Goal: Register for event/course

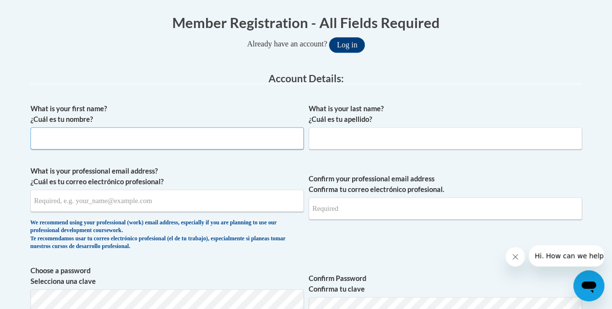
click at [67, 139] on input "What is your first name? ¿Cuál es tu nombre?" at bounding box center [167, 138] width 274 height 22
type input "Lori"
type input "Brooks"
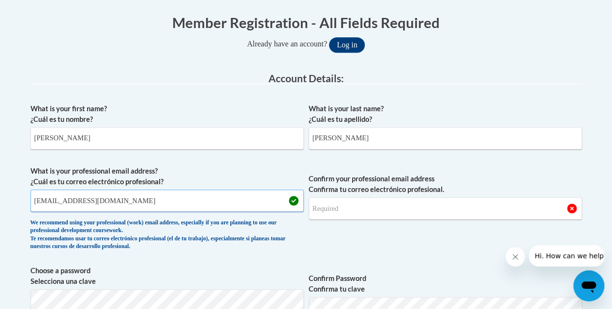
type input "f45379@forsythk12.ga.us"
drag, startPoint x: 424, startPoint y: 203, endPoint x: 428, endPoint y: 210, distance: 7.8
click at [425, 203] on input "Confirm your professional email address Confirma tu correo electrónico profesio…" at bounding box center [446, 209] width 274 height 22
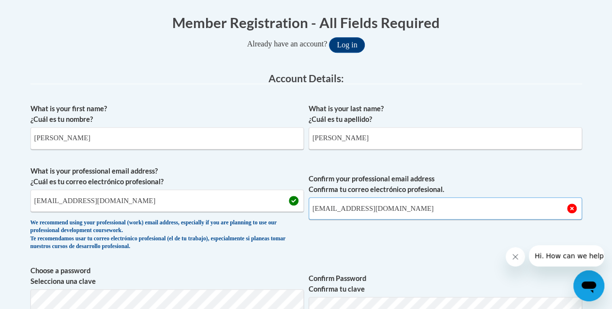
type input "f45379@forsyth.k12.ga.us"
click at [84, 200] on input "f45379@forsythk12.ga.us" at bounding box center [167, 201] width 274 height 22
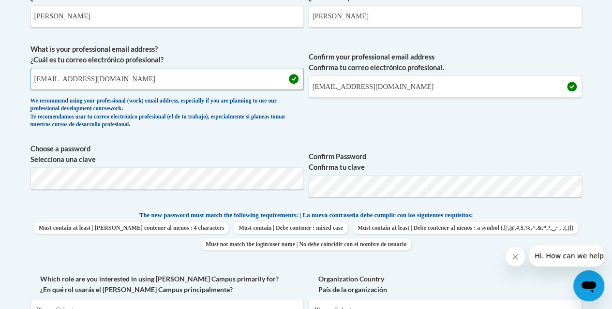
scroll to position [315, 0]
type input "f45379@forsyth.k12.ga.us"
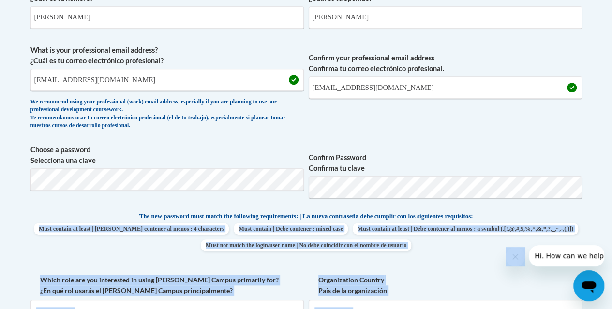
drag, startPoint x: 1029, startPoint y: 470, endPoint x: 510, endPoint y: 260, distance: 559.0
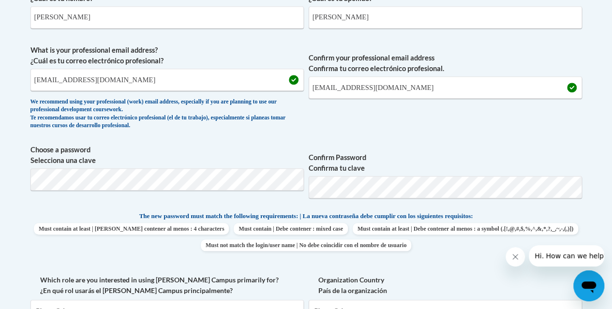
click at [510, 260] on button "Close message from company" at bounding box center [515, 256] width 19 height 19
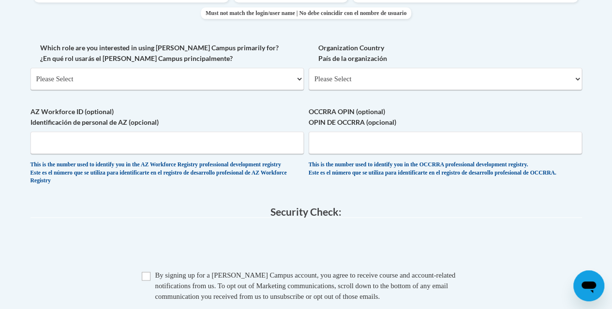
scroll to position [551, 0]
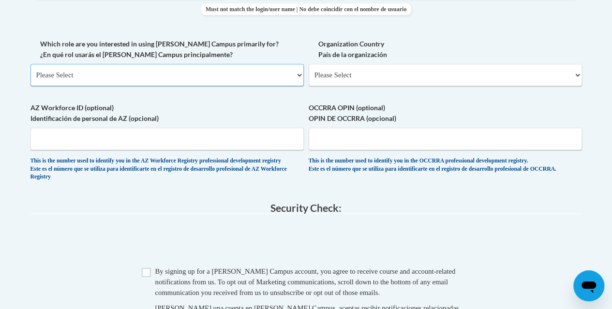
click at [289, 74] on select "Please Select College/University | Colegio/Universidad Community/Nonprofit Part…" at bounding box center [167, 75] width 274 height 22
click at [30, 64] on select "Please Select College/University | Colegio/Universidad Community/Nonprofit Part…" at bounding box center [167, 75] width 274 height 22
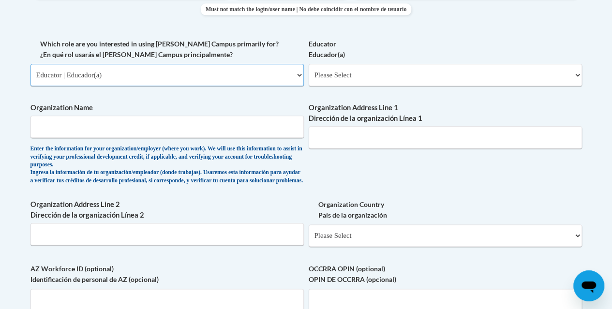
click at [276, 74] on select "Please Select College/University | Colegio/Universidad Community/Nonprofit Part…" at bounding box center [167, 75] width 274 height 22
select select "5a18ea06-2b54-4451-96f2-d152daf9eac5"
click at [30, 64] on select "Please Select College/University | Colegio/Universidad Community/Nonprofit Part…" at bounding box center [167, 75] width 274 height 22
click at [359, 64] on select "Please Select College/University Staff | Empleado universitario College/Univers…" at bounding box center [446, 75] width 274 height 22
select select "99b32b07-cffc-426c-8bf6-0cd77760d84b"
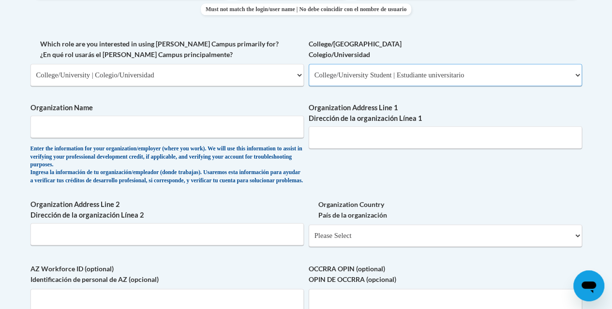
click at [309, 64] on select "Please Select College/University Staff | Empleado universitario College/Univers…" at bounding box center [446, 75] width 274 height 22
click at [160, 117] on input "Organization Name" at bounding box center [167, 127] width 274 height 22
click at [153, 111] on label "Organization Name" at bounding box center [167, 108] width 274 height 11
click at [153, 116] on input "Organization Name" at bounding box center [167, 127] width 274 height 22
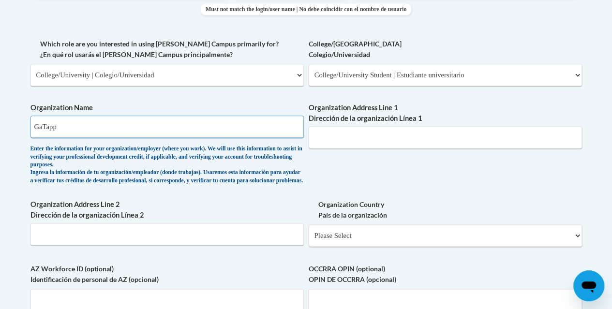
type input "GaTapp"
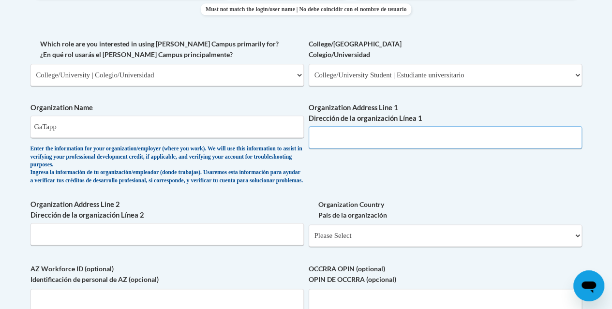
click at [333, 141] on input "Organization Address Line 1 Dirección de la organización Línea 1" at bounding box center [446, 137] width 274 height 22
type input "1870"
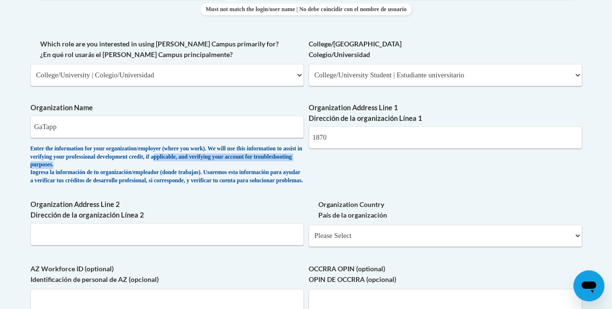
drag, startPoint x: 243, startPoint y: 160, endPoint x: 358, endPoint y: 300, distance: 181.6
click at [358, 300] on div "What is your first name? ¿Cuál es tu nombre? Lori What is your last name? ¿Cuál…" at bounding box center [306, 47] width 552 height 610
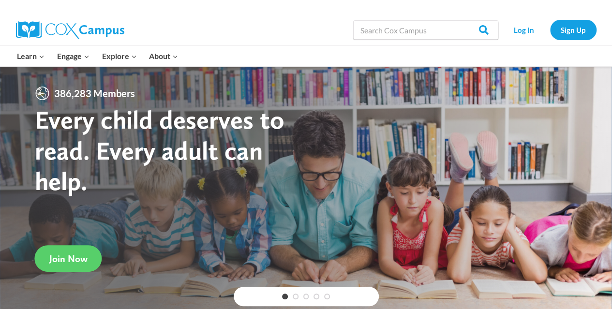
click at [301, 21] on div "Search in https://coxcampus.org/ Search Search Log In Sign Up" at bounding box center [418, 30] width 358 height 31
click at [569, 24] on link "Sign Up" at bounding box center [573, 30] width 46 height 20
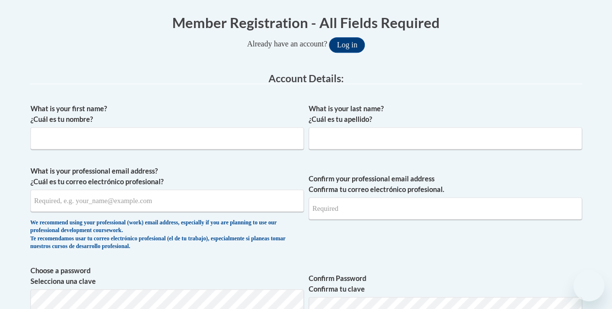
scroll to position [194, 0]
click at [76, 132] on input "What is your first name? ¿Cuál es tu nombre?" at bounding box center [167, 138] width 274 height 22
type input "Lori"
type input "Brooks"
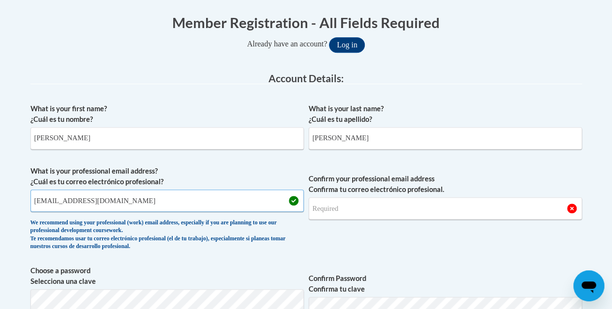
type input "f45379@forsyth.k12.ga.us"
click at [327, 211] on input "Confirm your professional email address Confirma tu correo electrónico profesio…" at bounding box center [446, 209] width 274 height 22
click at [342, 209] on input "f45379@fo" at bounding box center [446, 209] width 274 height 22
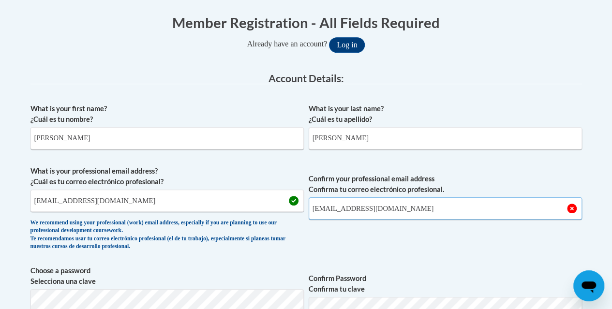
click at [462, 218] on input "f45379@forsyth.k12.ga.us" at bounding box center [446, 209] width 274 height 22
type input "f45379@forsyth.k12.ga.us"
click at [476, 193] on label "Confirm your professional email address Confirma tu correo electrónico profesio…" at bounding box center [446, 184] width 274 height 21
click at [476, 198] on input "f45379@forsyth.k12.ga.us" at bounding box center [446, 209] width 274 height 22
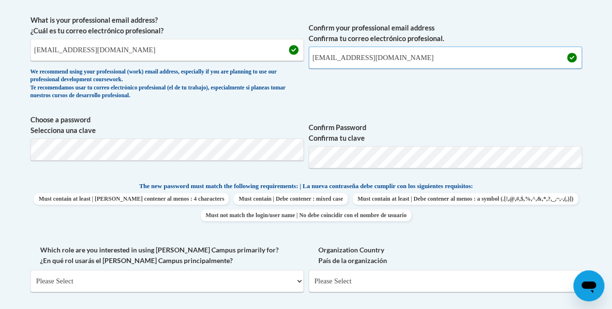
scroll to position [387, 0]
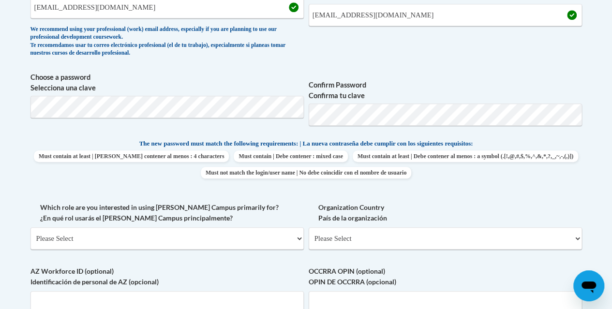
click at [12, 182] on body "This site uses cookies to help improve your learning experience. By continuing …" at bounding box center [306, 207] width 612 height 1189
click at [213, 226] on span "Which role are you interested in using Cox Campus primarily for? ¿En qué rol us…" at bounding box center [167, 225] width 274 height 47
click at [298, 238] on select "Please Select College/University | Colegio/Universidad Community/Nonprofit Part…" at bounding box center [167, 239] width 274 height 22
select select "5a18ea06-2b54-4451-96f2-d152daf9eac5"
click at [30, 228] on select "Please Select College/University | Colegio/Universidad Community/Nonprofit Part…" at bounding box center [167, 239] width 274 height 22
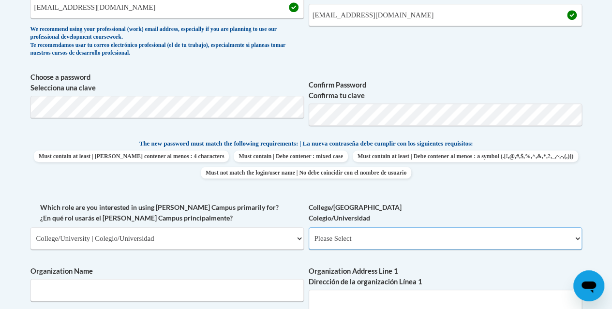
click at [368, 230] on select "Please Select College/University Staff | Empleado universitario College/Univers…" at bounding box center [446, 239] width 274 height 22
select select "99b32b07-cffc-426c-8bf6-0cd77760d84b"
click at [309, 228] on select "Please Select College/University Staff | Empleado universitario College/Univers…" at bounding box center [446, 239] width 274 height 22
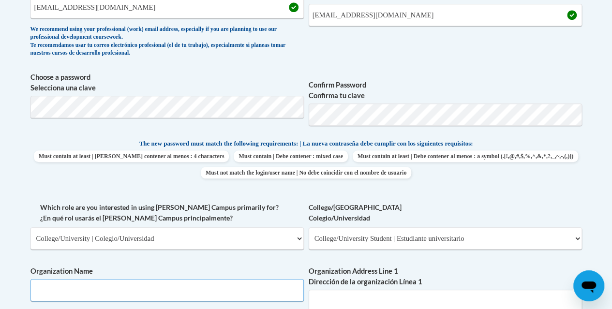
click at [205, 292] on input "Organization Name" at bounding box center [167, 290] width 274 height 22
click at [205, 294] on input "Organization Name" at bounding box center [167, 290] width 274 height 22
type input "G"
click at [205, 294] on input "G" at bounding box center [167, 290] width 274 height 22
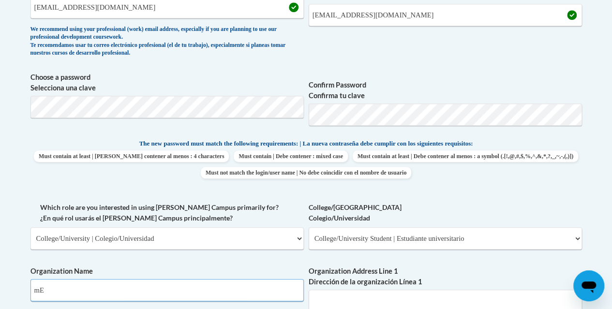
type input "m"
type input "MetroResa"
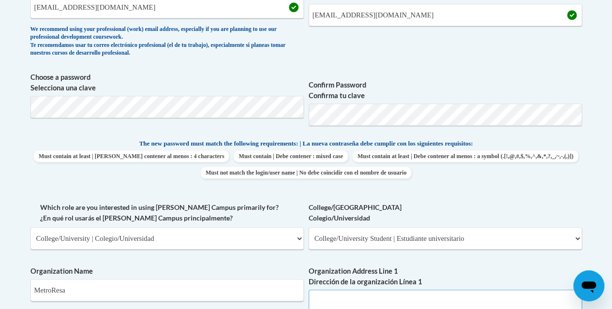
click at [407, 307] on input "Organization Address Line 1 Dirección de la organización Línea 1" at bounding box center [446, 301] width 274 height 22
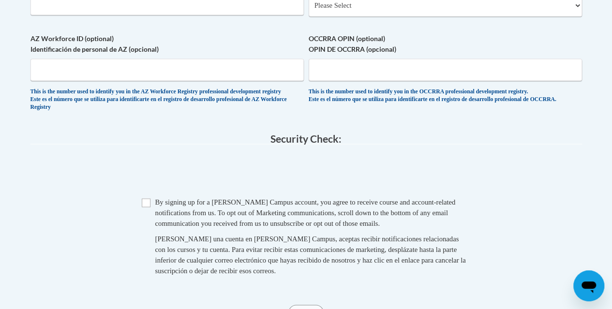
scroll to position [790, 0]
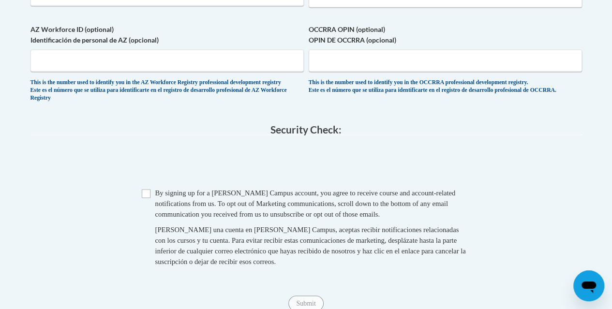
type input "1870 Teasley Drive SE, Smyrna, GA 30080"
click at [144, 204] on span "Checkbox By signing up for a Cox Campus account, you agree to receive course an…" at bounding box center [306, 231] width 329 height 89
click at [146, 198] on input "Checkbox" at bounding box center [146, 193] width 9 height 9
checkbox input "true"
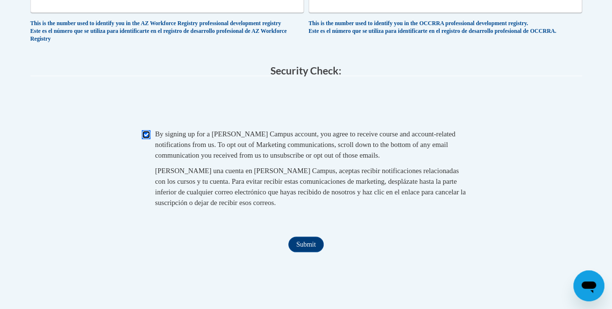
scroll to position [1008, 0]
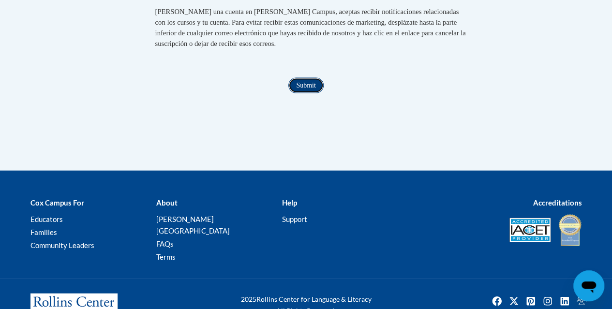
click at [303, 93] on input "Submit" at bounding box center [306, 85] width 35 height 15
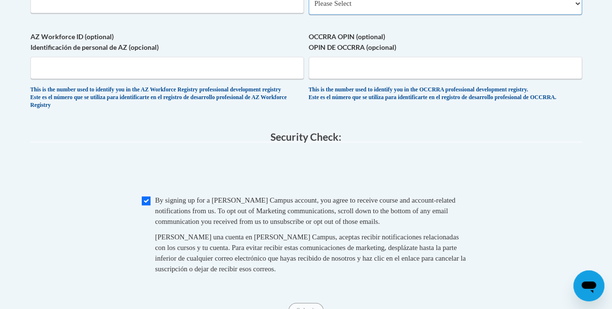
click at [341, 6] on select "Please Select United States | Estados Unidos Outside of the United States | Fue…" at bounding box center [446, 3] width 274 height 22
select select "ad49bcad-a171-4b2e-b99c-48b446064914"
click at [309, 0] on select "Please Select United States | Estados Unidos Outside of the United States | Fue…" at bounding box center [446, 3] width 274 height 22
select select
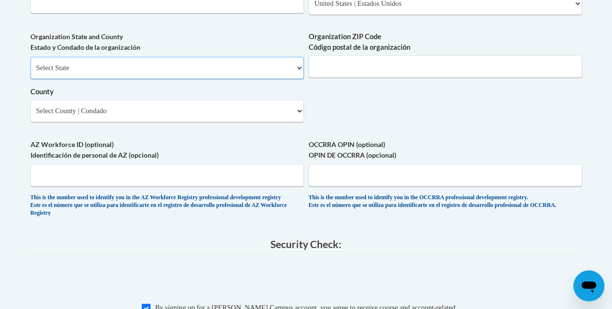
click at [189, 76] on select "Select State Alabama Alaska Arizona Arkansas California Colorado Connecticut De…" at bounding box center [167, 68] width 274 height 22
select select "Georgia"
click at [30, 64] on select "Select State Alabama Alaska Arizona Arkansas California Colorado Connecticut De…" at bounding box center [167, 68] width 274 height 22
click at [357, 75] on input "Organization ZIP Code Código postal de la organización" at bounding box center [446, 66] width 274 height 22
type input "30080"
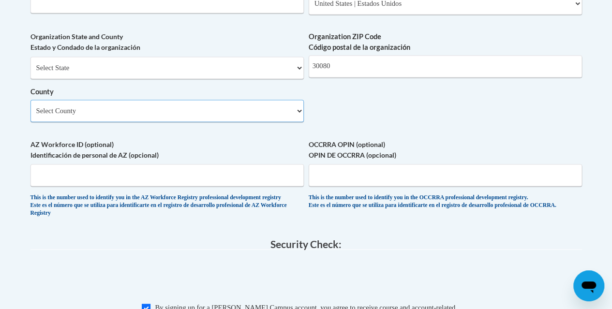
click at [259, 113] on select "Select County Appling Atkinson Bacon Baker Baldwin Banks Barrow Bartow Ben Hill…" at bounding box center [167, 111] width 274 height 22
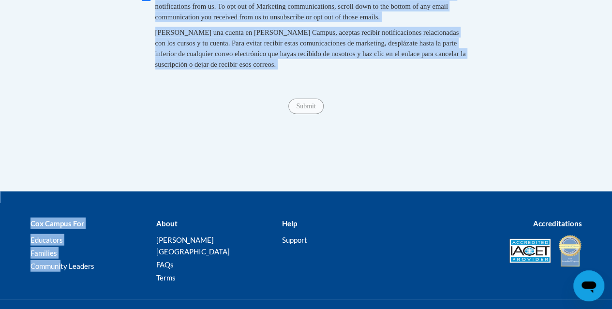
drag, startPoint x: 116, startPoint y: 279, endPoint x: 61, endPoint y: 328, distance: 73.7
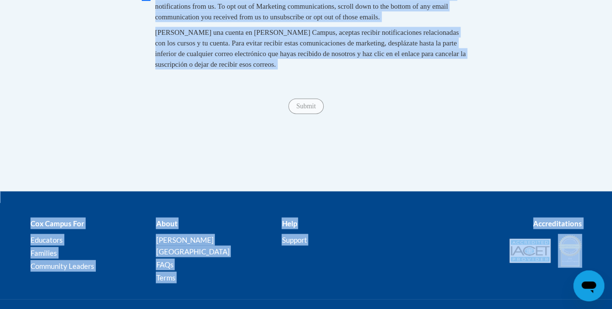
scroll to position [1146, 0]
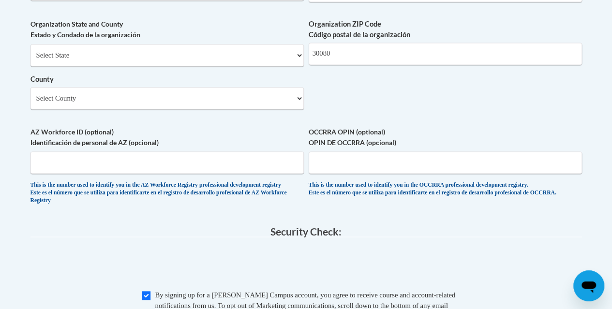
scroll to position [778, 0]
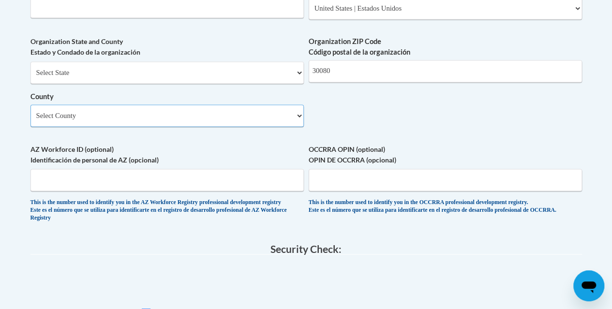
click at [292, 127] on select "Select County Appling Atkinson Bacon Baker Baldwin Banks Barrow Bartow Ben Hill…" at bounding box center [167, 116] width 274 height 22
select select "Cobb"
click at [30, 112] on select "Select County Appling Atkinson Bacon Baker Baldwin Banks Barrow Bartow Ben Hill…" at bounding box center [167, 116] width 274 height 22
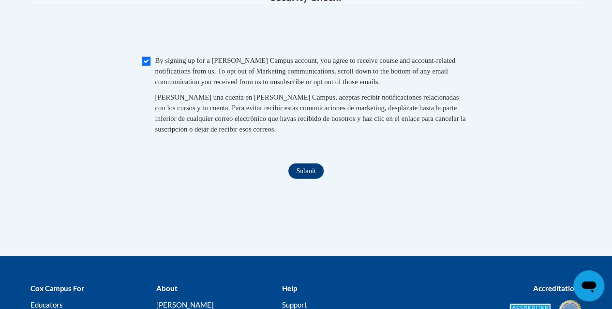
scroll to position [1083, 0]
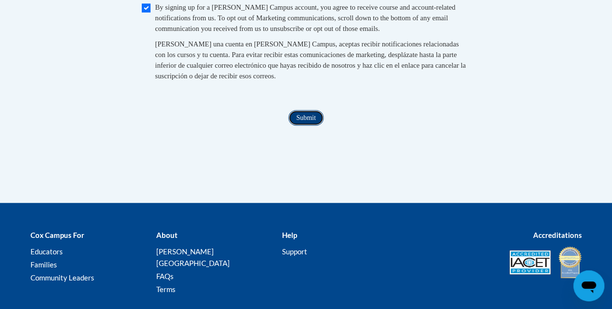
click at [313, 126] on input "Submit" at bounding box center [306, 117] width 35 height 15
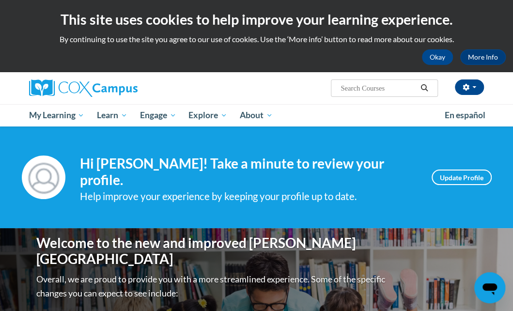
click at [447, 12] on h2 "This site uses cookies to help improve your learning experience." at bounding box center [256, 19] width 498 height 19
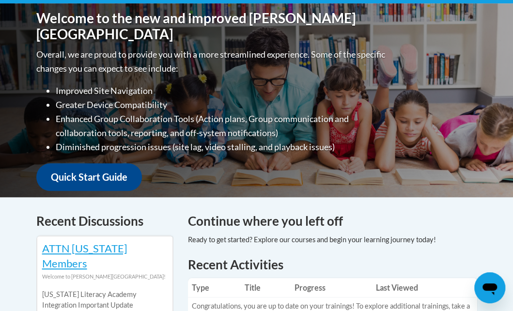
click at [447, 12] on div "Welcome to the new and improved [PERSON_NAME] Campus Overall, we are proud to p…" at bounding box center [257, 100] width 470 height 194
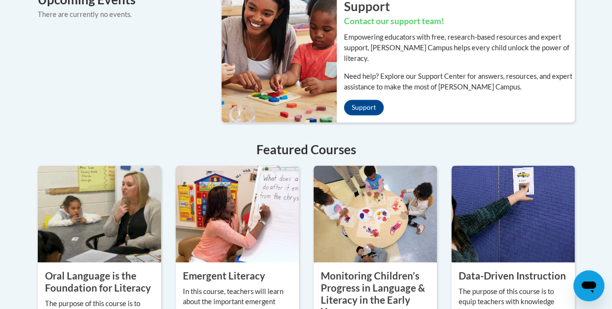
scroll to position [920, 0]
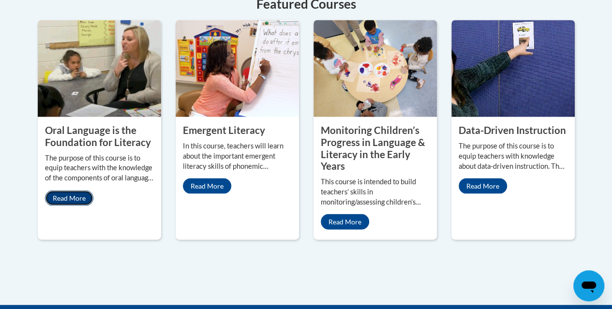
click at [75, 191] on link "Read More" at bounding box center [69, 198] width 48 height 15
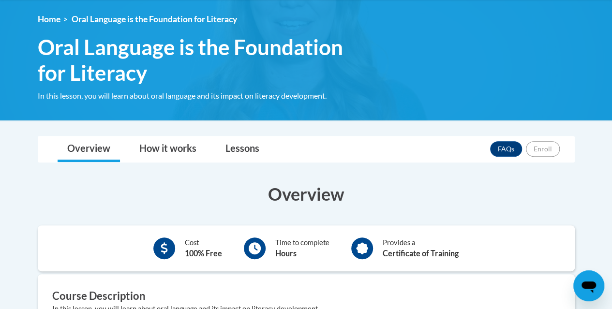
scroll to position [121, 0]
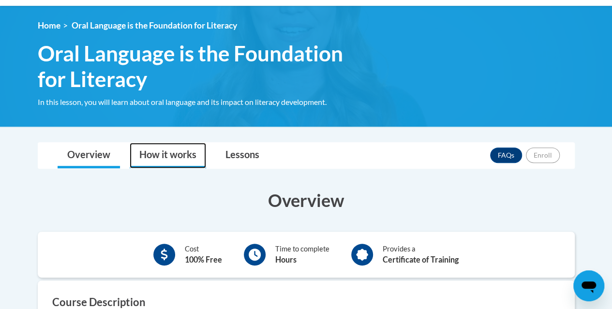
click at [155, 154] on link "How it works" at bounding box center [168, 156] width 76 height 26
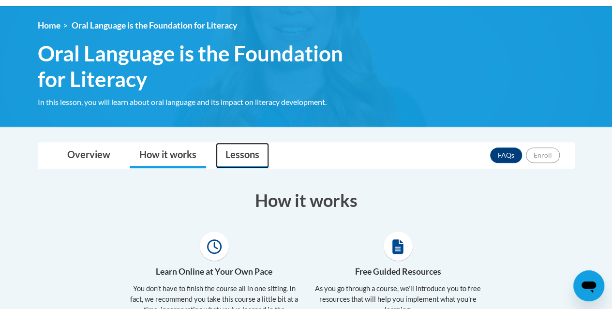
click at [246, 158] on link "Lessons" at bounding box center [242, 156] width 53 height 26
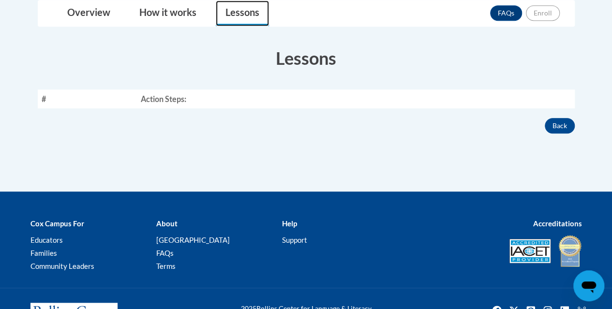
scroll to position [266, 0]
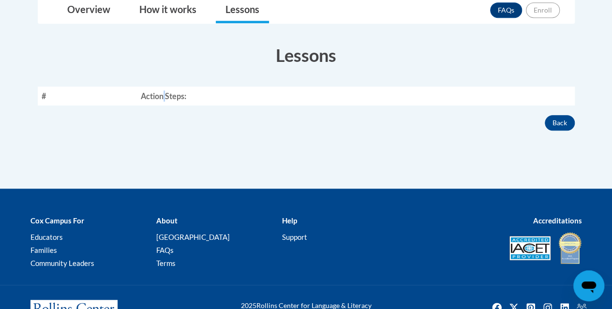
click at [166, 88] on th "Action Steps:" at bounding box center [356, 96] width 438 height 19
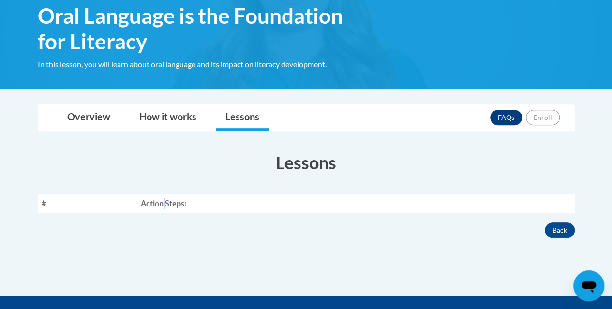
scroll to position [72, 0]
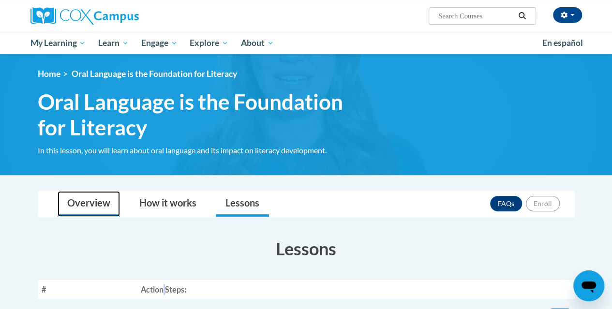
click at [89, 207] on link "Overview" at bounding box center [89, 204] width 62 height 26
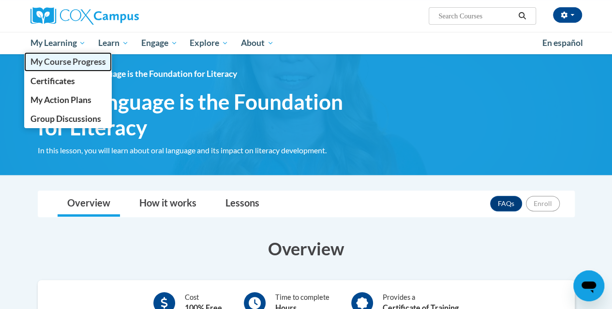
click at [60, 62] on span "My Course Progress" at bounding box center [68, 62] width 76 height 10
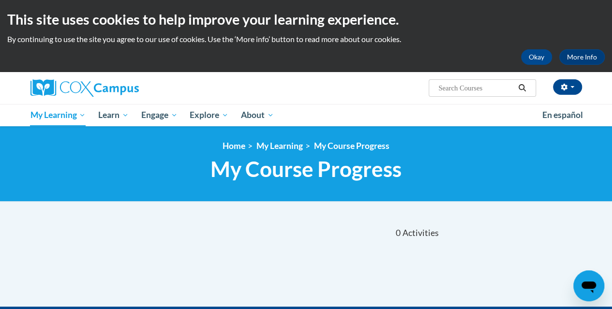
click at [357, 233] on div "0 Activities CEUs" at bounding box center [376, 233] width 141 height 30
click at [576, 86] on button "button" at bounding box center [567, 86] width 29 height 15
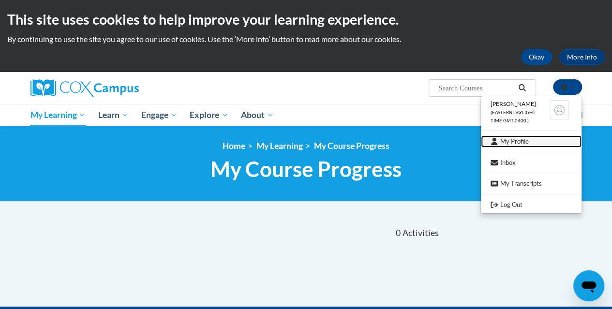
click at [509, 146] on link "My Profile" at bounding box center [531, 142] width 101 height 12
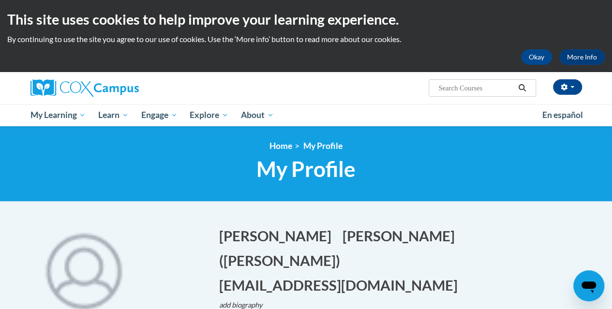
scroll to position [48, 0]
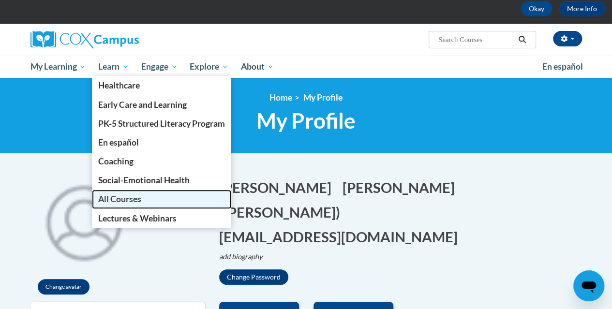
click at [134, 200] on span "All Courses" at bounding box center [119, 199] width 43 height 10
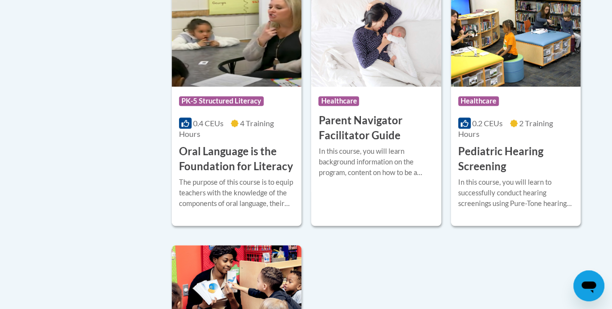
scroll to position [2227, 0]
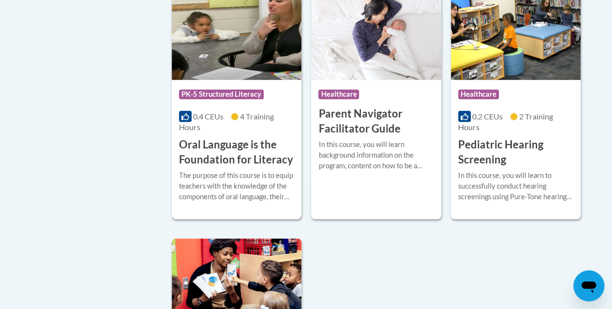
click at [255, 138] on h3 "Oral Language is the Foundation for Literacy" at bounding box center [236, 152] width 115 height 30
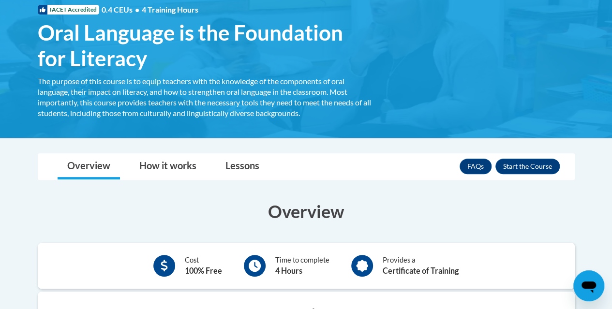
scroll to position [145, 0]
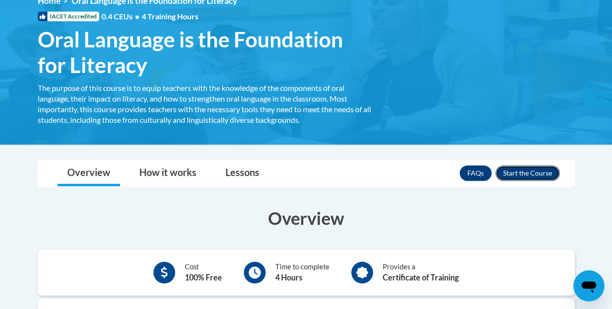
click at [531, 172] on button "Enroll" at bounding box center [528, 173] width 64 height 15
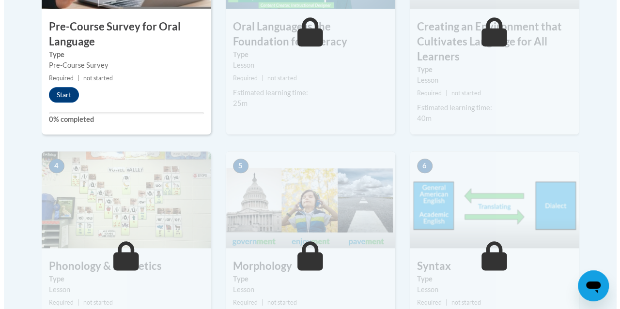
scroll to position [339, 0]
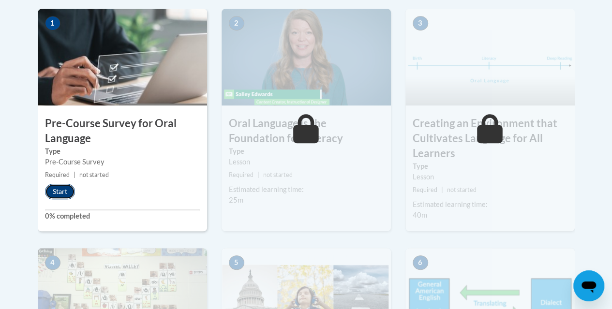
click at [60, 192] on button "Start" at bounding box center [60, 191] width 30 height 15
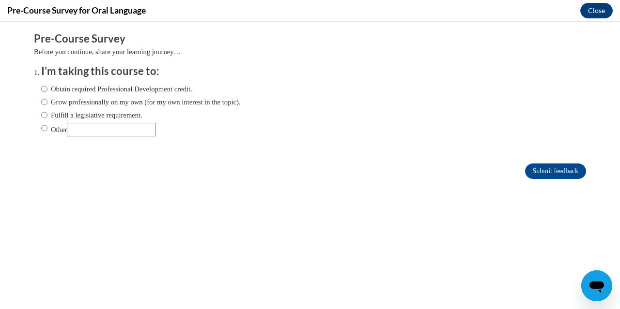
scroll to position [0, 0]
drag, startPoint x: 39, startPoint y: 101, endPoint x: 36, endPoint y: 119, distance: 17.6
click at [41, 117] on div "Obtain required Professional Development credit. Grow professionally on my own …" at bounding box center [140, 110] width 199 height 62
click at [41, 130] on input "Other" at bounding box center [44, 128] width 6 height 11
radio input "true"
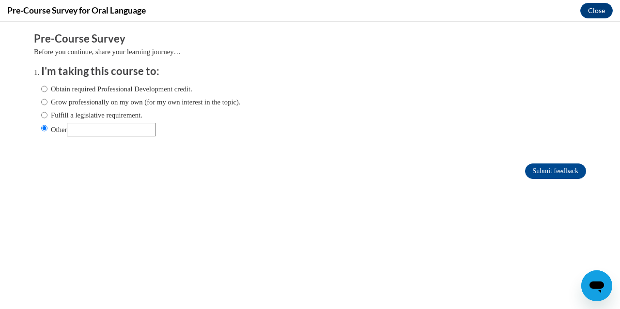
click at [83, 125] on input "Other" at bounding box center [111, 130] width 89 height 14
type input "course with Metro Resa"
click at [536, 168] on input "Submit feedback" at bounding box center [555, 171] width 61 height 15
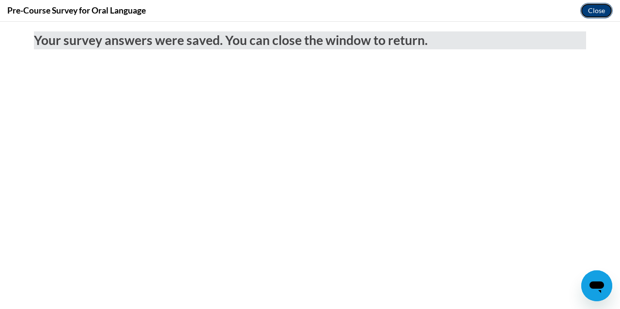
click at [594, 12] on button "Close" at bounding box center [596, 10] width 32 height 15
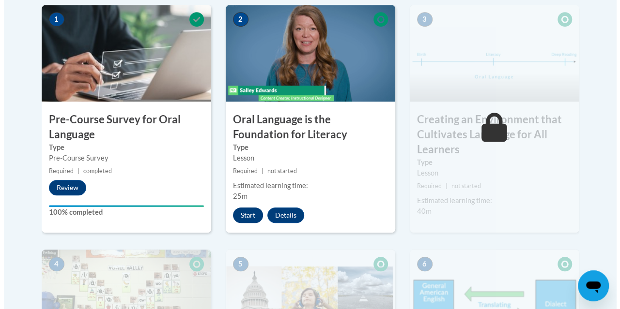
scroll to position [339, 0]
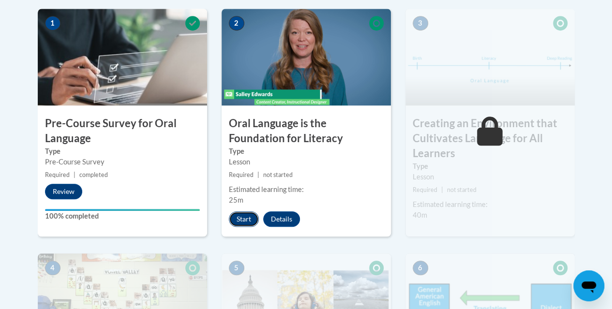
click at [241, 221] on button "Start" at bounding box center [244, 219] width 30 height 15
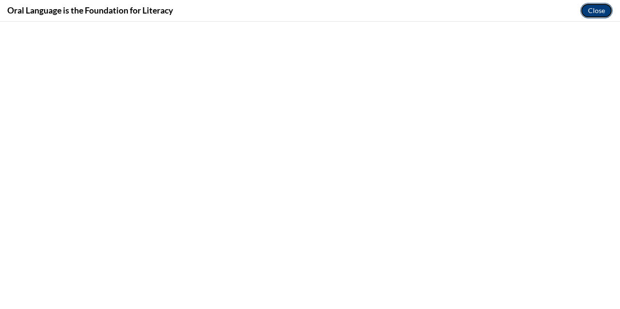
click at [605, 13] on button "Close" at bounding box center [596, 10] width 32 height 15
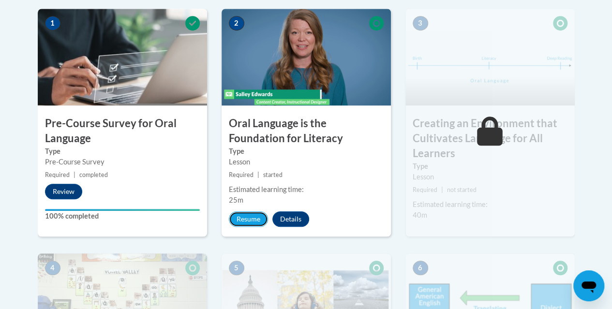
click at [243, 220] on button "Resume" at bounding box center [248, 219] width 39 height 15
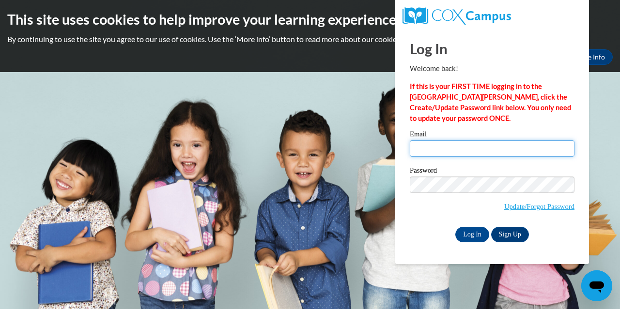
click at [420, 147] on input "Email" at bounding box center [492, 148] width 165 height 16
type input "f45379@forsyth.k12.ga.us"
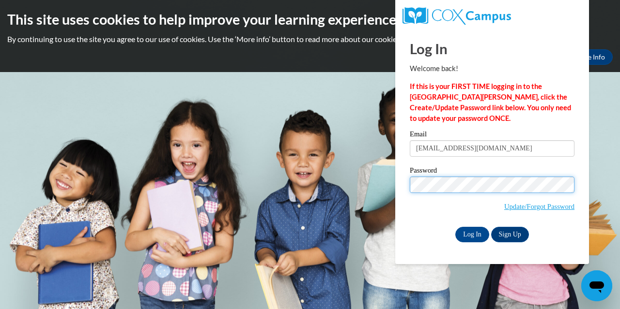
click at [455, 227] on input "Log In" at bounding box center [472, 234] width 34 height 15
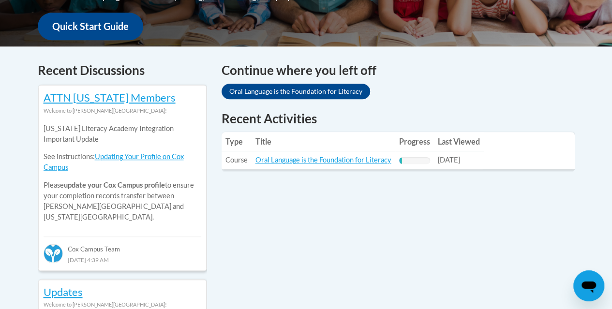
scroll to position [387, 0]
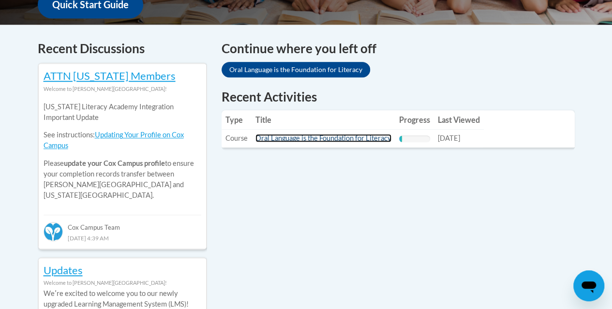
click at [346, 141] on link "Oral Language is the Foundation for Literacy" at bounding box center [324, 138] width 136 height 8
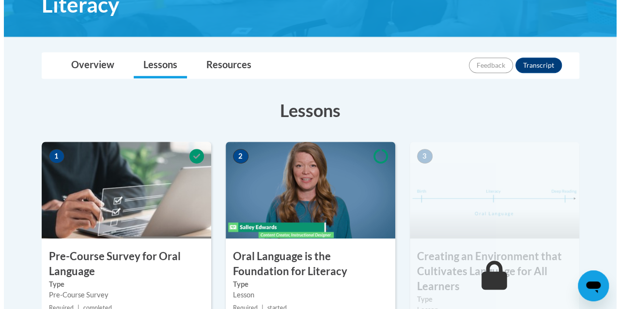
scroll to position [290, 0]
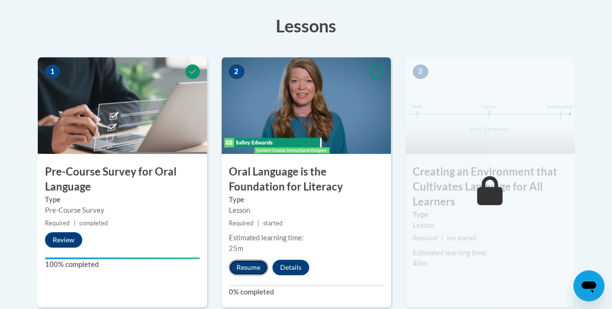
click at [246, 271] on button "Resume" at bounding box center [248, 267] width 39 height 15
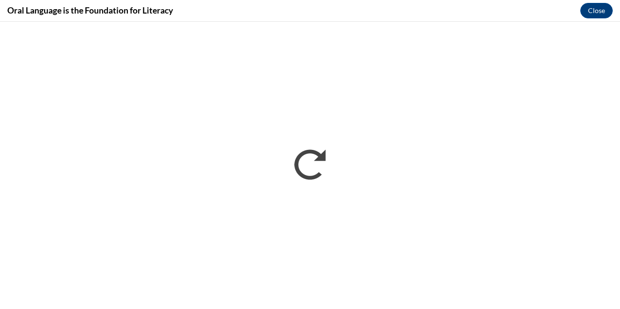
scroll to position [0, 0]
